Goal: Task Accomplishment & Management: Manage account settings

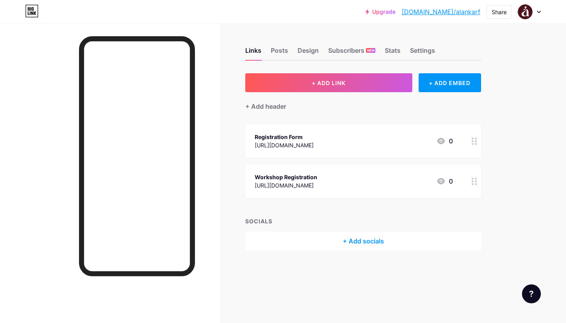
click at [468, 10] on link "[DOMAIN_NAME]/alankarf" at bounding box center [441, 11] width 79 height 9
click at [307, 49] on div "Design" at bounding box center [308, 53] width 21 height 14
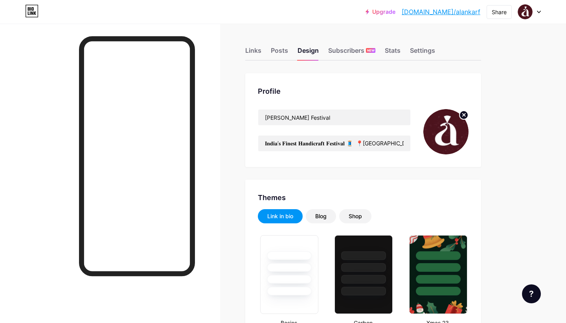
type input "#4d141e"
type input "#ffffff"
drag, startPoint x: 369, startPoint y: 145, endPoint x: 397, endPoint y: 144, distance: 27.6
click at [397, 144] on input "𝐈𝐧𝐝𝐢𝐚’𝐬 𝐅𝐢𝐧𝐞𝐬𝐭 𝐇𝐚𝐧𝐝𝐢𝐜𝐫𝐚𝐟𝐭 𝐅𝐞𝐬𝐭𝐢𝐯𝐚𝐥 🧵 📍[GEOGRAPHIC_DATA] | [DATE] – [DATE]" at bounding box center [334, 143] width 152 height 16
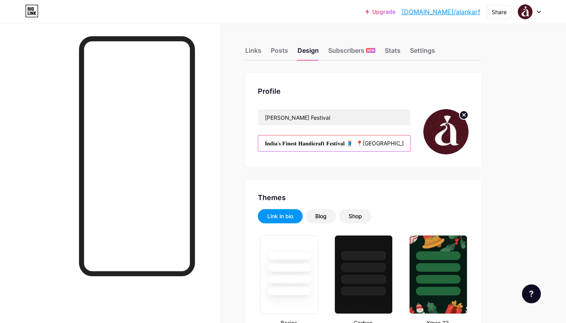
paste input "📍 Shakti Greens & Banquets, [PERSON_NAME][GEOGRAPHIC_DATA]"
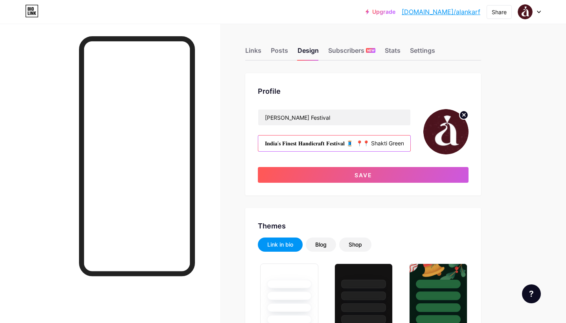
scroll to position [1, 0]
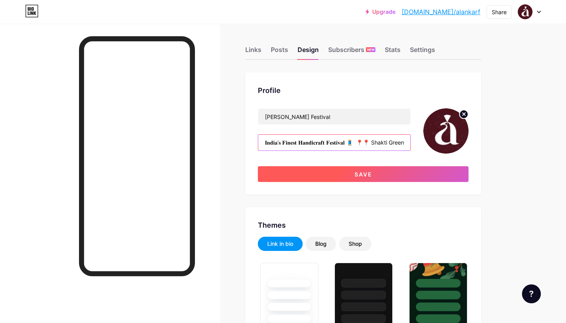
type input "𝐈𝐧𝐝𝐢𝐚’𝐬 𝐅𝐢𝐧𝐞𝐬𝐭 𝐇𝐚𝐧𝐝𝐢𝐜𝐫𝐚𝐟𝐭 𝐅𝐞𝐬𝐭𝐢𝐯𝐚𝐥 🧵 📍📍 Shakti Greens & Banquets, [PERSON_NAME]…"
click at [391, 171] on button "Save" at bounding box center [363, 174] width 211 height 16
type input "#4d141e"
type input "#ffffff"
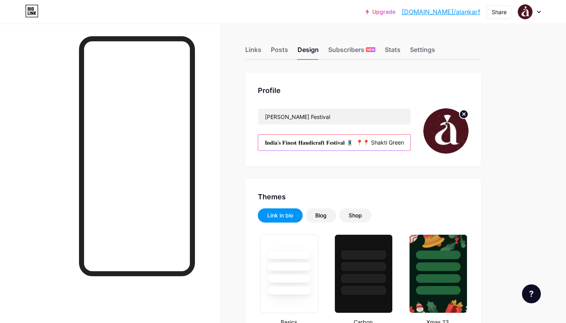
click at [372, 147] on input "𝐈𝐧𝐝𝐢𝐚’𝐬 𝐅𝐢𝐧𝐞𝐬𝐭 𝐇𝐚𝐧𝐝𝐢𝐜𝐫𝐚𝐟𝐭 𝐅𝐞𝐬𝐭𝐢𝐯𝐚𝐥 🧵 📍📍 Shakti Greens & Banquets, [PERSON_NAME]…" at bounding box center [334, 143] width 152 height 16
click at [372, 146] on input "𝐈𝐧𝐝𝐢𝐚’𝐬 𝐅𝐢𝐧𝐞𝐬𝐭 𝐇𝐚𝐧𝐝𝐢𝐜𝐫𝐚𝐟𝐭 𝐅𝐞𝐬𝐭𝐢𝐯𝐚𝐥 🧵 📍📍 Shakti Greens & Banquets, [PERSON_NAME]…" at bounding box center [334, 143] width 152 height 16
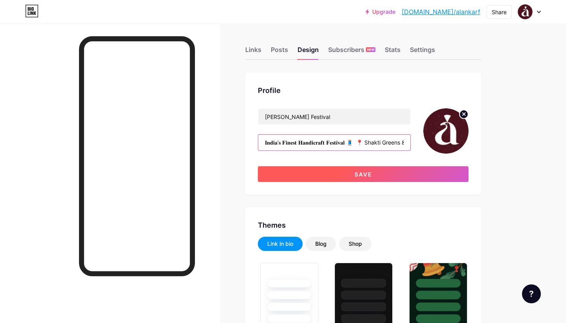
type input "𝐈𝐧𝐝𝐢𝐚’𝐬 𝐅𝐢𝐧𝐞𝐬𝐭 𝐇𝐚𝐧𝐝𝐢𝐜𝐫𝐚𝐟𝐭 𝐅𝐞𝐬𝐭𝐢𝐯𝐚𝐥 🧵 📍 Shakti Greens & Banquets, [PERSON_NAME][…"
click at [374, 173] on button "Save" at bounding box center [363, 174] width 211 height 16
type input "#4d141e"
type input "#ffffff"
